Goal: Information Seeking & Learning: Understand process/instructions

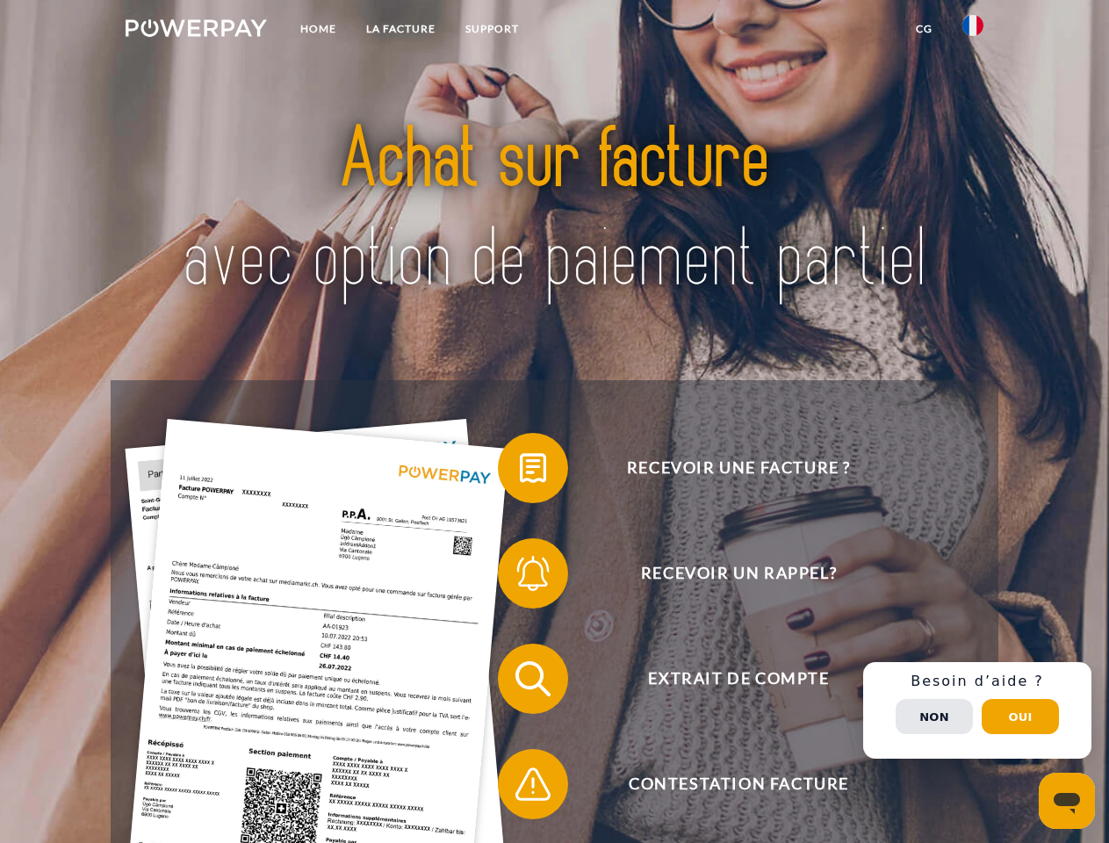
click at [196, 31] on img at bounding box center [196, 28] width 141 height 18
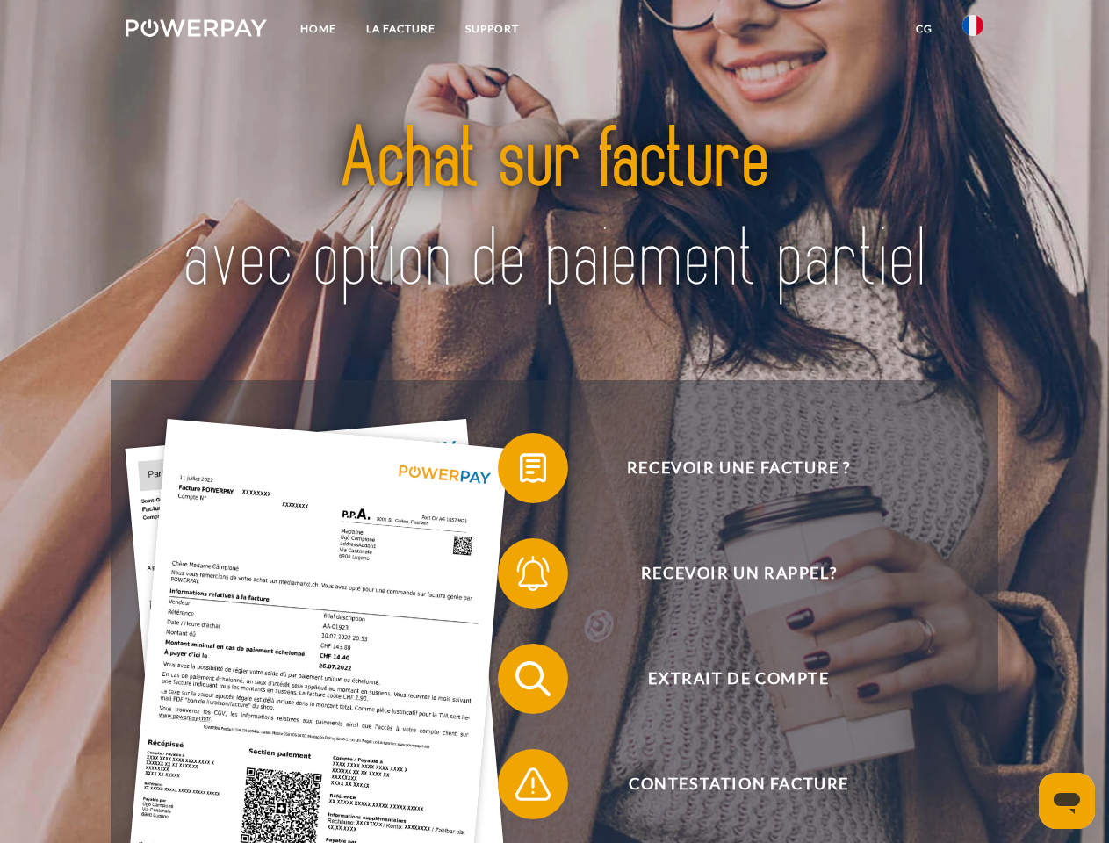
click at [973, 31] on img at bounding box center [973, 25] width 21 height 21
click at [924, 29] on link "CG" at bounding box center [924, 29] width 47 height 32
click at [520, 472] on span at bounding box center [507, 468] width 88 height 88
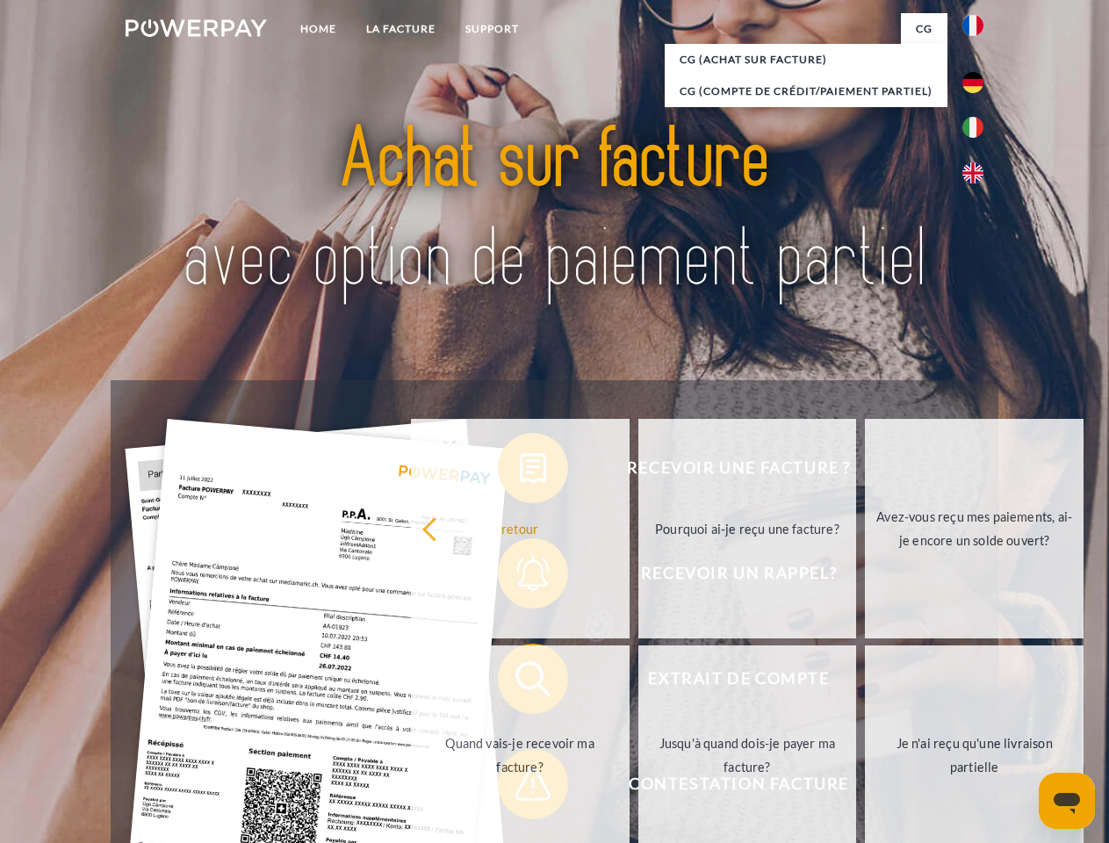
click at [520, 577] on div "Recevoir une facture ? Recevoir un rappel? Extrait de compte retour" at bounding box center [554, 731] width 887 height 703
click at [639, 682] on link "Jusqu'à quand dois-je payer ma facture?" at bounding box center [748, 756] width 219 height 220
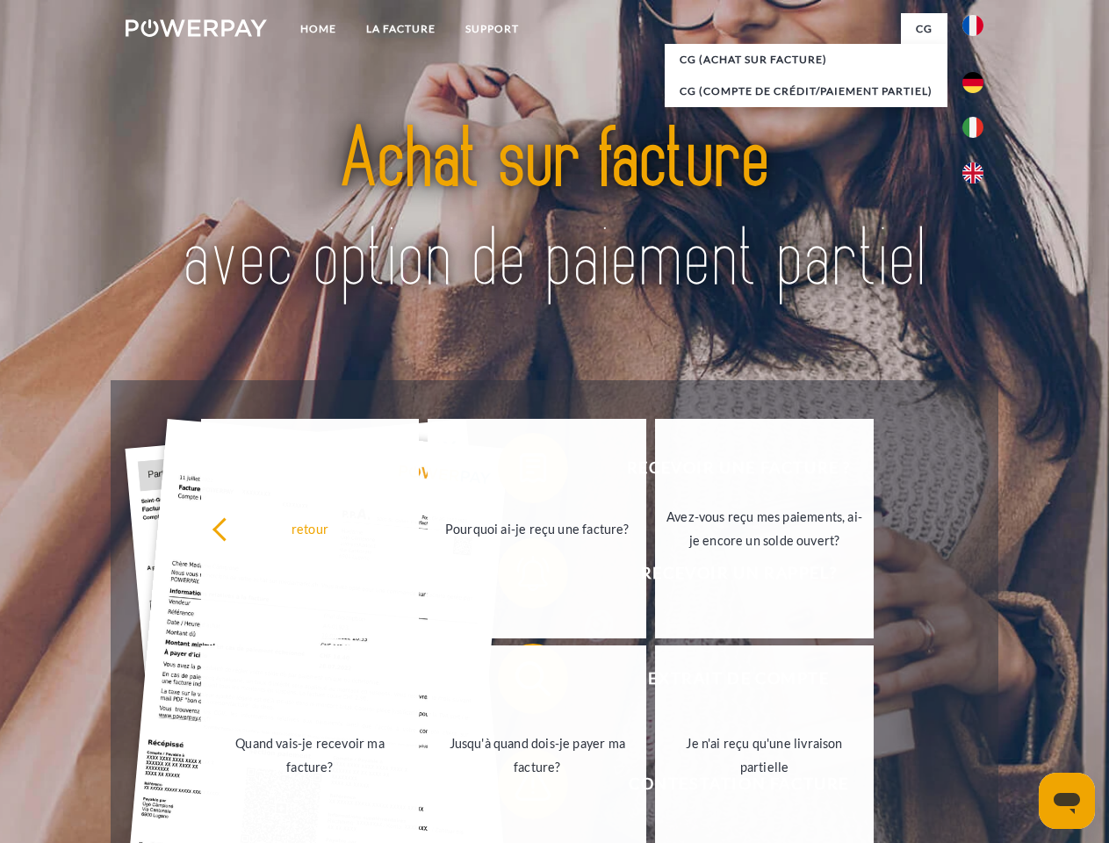
click at [520, 788] on span at bounding box center [507, 784] width 88 height 88
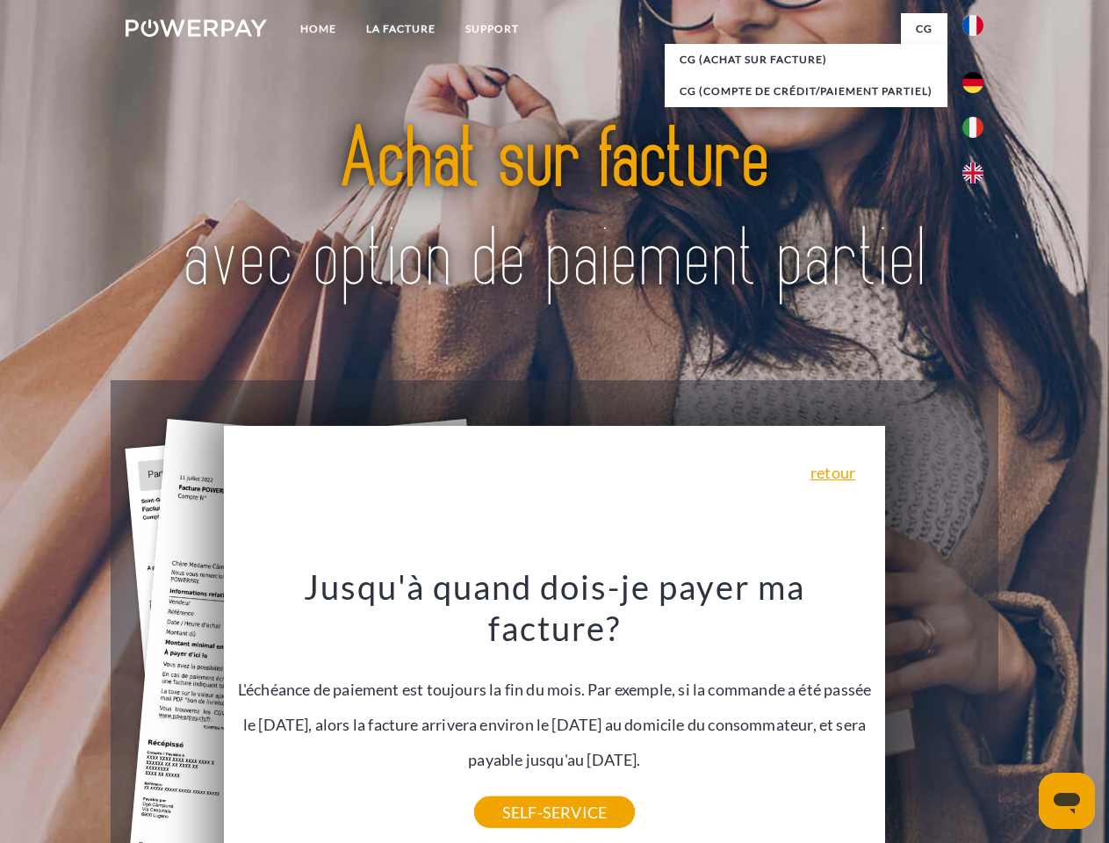
click at [978, 711] on div "Recevoir une facture ? Recevoir un rappel? Extrait de compte retour" at bounding box center [554, 731] width 887 height 703
click at [935, 714] on span "Extrait de compte" at bounding box center [739, 679] width 430 height 70
click at [1021, 717] on header "Home LA FACTURE Support" at bounding box center [554, 606] width 1109 height 1213
